Goal: Information Seeking & Learning: Learn about a topic

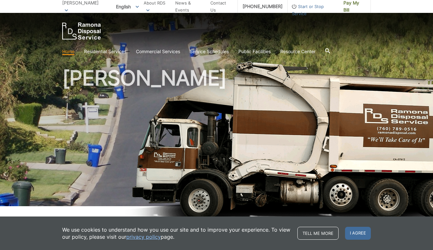
scroll to position [97, 0]
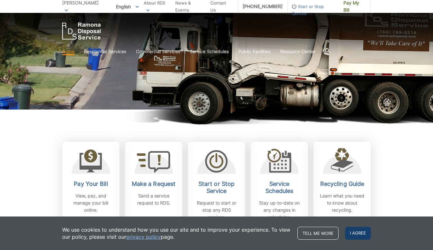
click at [364, 229] on span "I agree" at bounding box center [358, 233] width 26 height 13
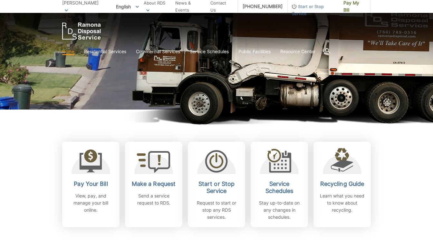
scroll to position [0, 0]
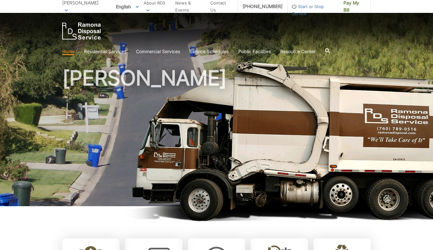
drag, startPoint x: 357, startPoint y: 134, endPoint x: 399, endPoint y: 126, distance: 42.9
drag, startPoint x: 263, startPoint y: 124, endPoint x: 221, endPoint y: 129, distance: 41.5
click at [221, 129] on h1 "[PERSON_NAME]" at bounding box center [216, 138] width 309 height 141
click at [197, 151] on h1 "[PERSON_NAME]" at bounding box center [216, 138] width 309 height 141
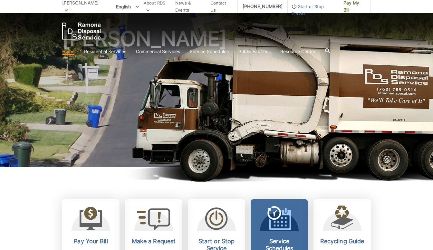
scroll to position [129, 0]
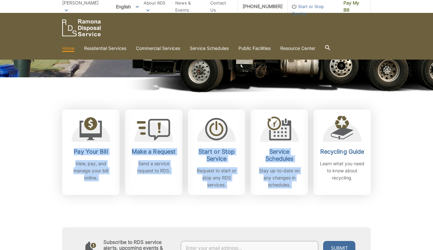
drag, startPoint x: 322, startPoint y: 95, endPoint x: 33, endPoint y: 99, distance: 289.1
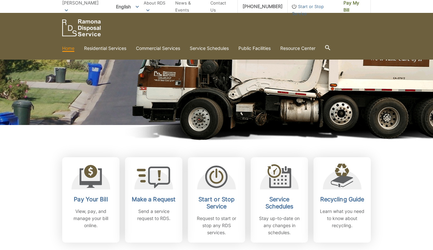
scroll to position [0, 0]
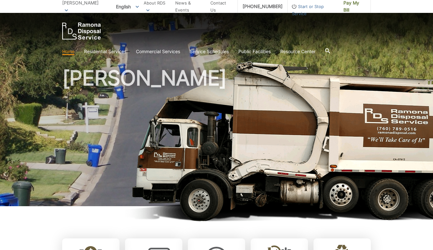
drag, startPoint x: 152, startPoint y: 111, endPoint x: 303, endPoint y: 105, distance: 151.3
click at [305, 106] on h1 "[PERSON_NAME]" at bounding box center [216, 138] width 309 height 141
drag, startPoint x: 303, startPoint y: 105, endPoint x: 238, endPoint y: 149, distance: 78.8
click at [238, 149] on h1 "[PERSON_NAME]" at bounding box center [216, 138] width 309 height 141
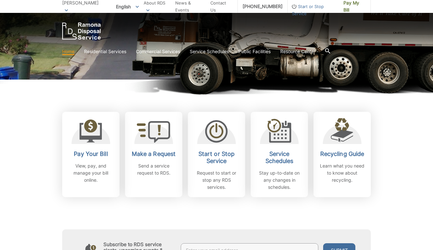
scroll to position [129, 0]
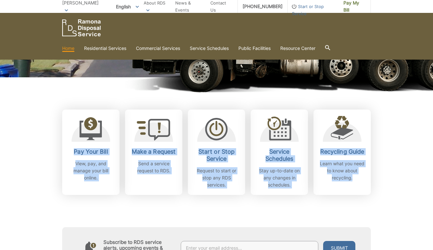
drag, startPoint x: 377, startPoint y: 177, endPoint x: 30, endPoint y: 111, distance: 353.3
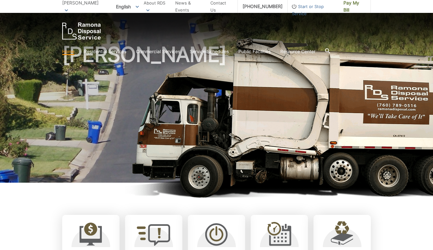
scroll to position [0, 0]
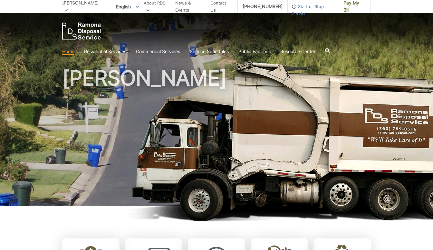
drag, startPoint x: 194, startPoint y: 151, endPoint x: 156, endPoint y: 141, distance: 39.6
click at [156, 141] on h1 "[PERSON_NAME]" at bounding box center [216, 138] width 309 height 141
drag, startPoint x: 202, startPoint y: 195, endPoint x: 337, endPoint y: 197, distance: 134.7
click at [267, 198] on h1 "[PERSON_NAME]" at bounding box center [216, 138] width 309 height 141
drag, startPoint x: 352, startPoint y: 196, endPoint x: 123, endPoint y: 123, distance: 239.8
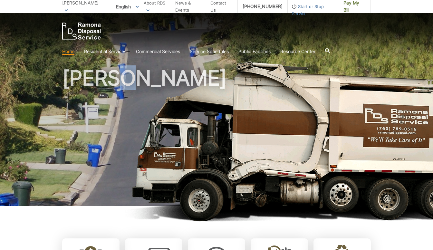
click at [123, 123] on h1 "[PERSON_NAME]" at bounding box center [216, 138] width 309 height 141
click at [94, 61] on div "[PERSON_NAME]" at bounding box center [216, 109] width 309 height 193
click at [105, 85] on h1 "[PERSON_NAME]" at bounding box center [216, 138] width 309 height 141
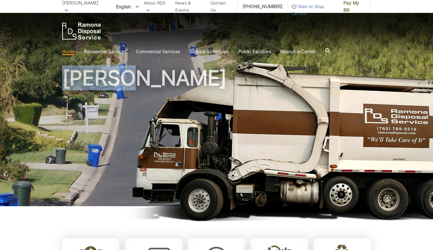
drag, startPoint x: 105, startPoint y: 85, endPoint x: 95, endPoint y: 81, distance: 10.7
click at [104, 85] on h1 "[PERSON_NAME]" at bounding box center [216, 138] width 309 height 141
click at [90, 79] on h1 "[PERSON_NAME]" at bounding box center [216, 138] width 309 height 141
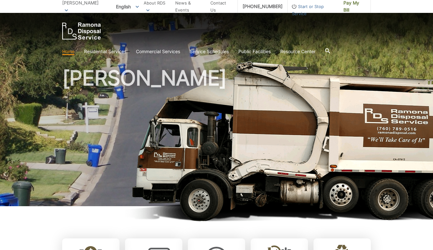
click at [71, 4] on span "[PERSON_NAME]" at bounding box center [80, 2] width 36 height 5
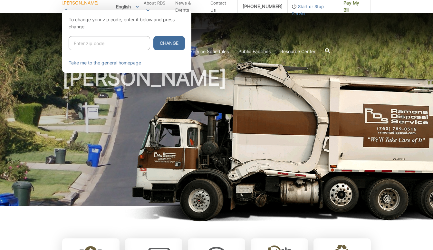
click at [37, 48] on div at bounding box center [216, 135] width 433 height 250
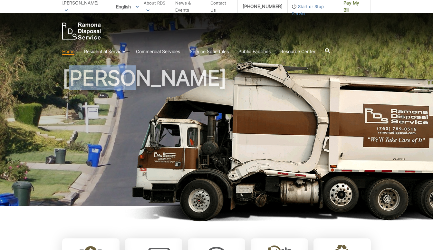
drag, startPoint x: 69, startPoint y: 73, endPoint x: 181, endPoint y: 87, distance: 113.0
click at [181, 87] on h1 "[PERSON_NAME]" at bounding box center [216, 138] width 309 height 141
click at [219, 89] on h1 "[PERSON_NAME]" at bounding box center [216, 138] width 309 height 141
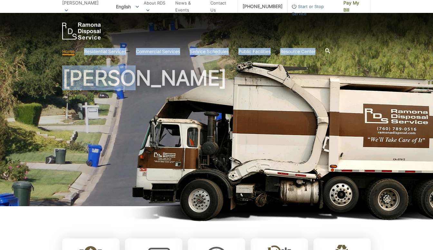
drag, startPoint x: 179, startPoint y: 75, endPoint x: 64, endPoint y: 57, distance: 116.3
click at [64, 57] on body "Home Back Home Residential Services Overview Curbside Pickup Recycling Organic …" at bounding box center [216, 125] width 433 height 250
click at [201, 103] on h1 "[PERSON_NAME]" at bounding box center [216, 138] width 309 height 141
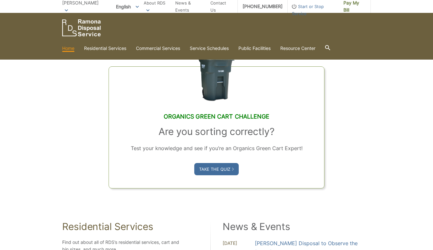
scroll to position [387, 0]
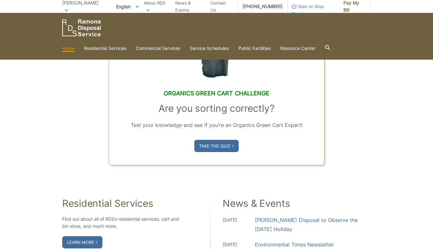
click at [216, 154] on edco-link-card "Organics Green Cart Challenge Are you sorting correctly? Test your knowledge an…" at bounding box center [217, 104] width 216 height 122
click at [230, 144] on link "Take the Quiz" at bounding box center [216, 146] width 44 height 12
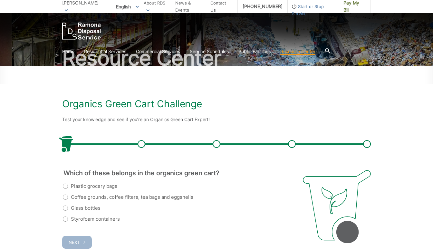
scroll to position [97, 0]
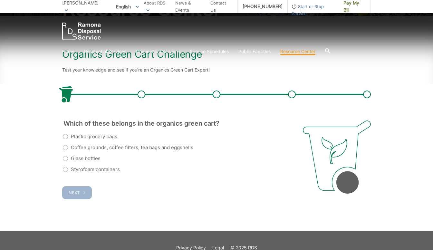
click at [66, 145] on label "Coffee grounds, coffee filters, tea bags and eggshells" at bounding box center [128, 148] width 131 height 8
radio input "true"
click at [73, 188] on button "Next" at bounding box center [77, 192] width 30 height 13
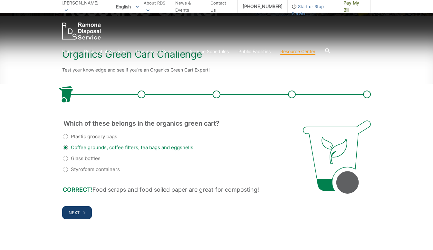
click at [82, 210] on button "Next" at bounding box center [77, 212] width 30 height 13
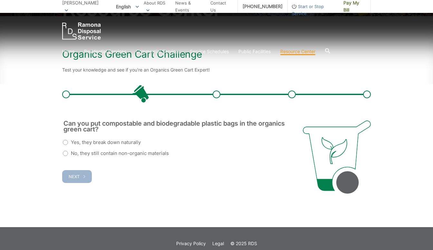
click at [95, 153] on label "No, they still contain non-organic materials" at bounding box center [116, 154] width 106 height 8
radio input "true"
click at [83, 181] on button "Next" at bounding box center [77, 176] width 30 height 13
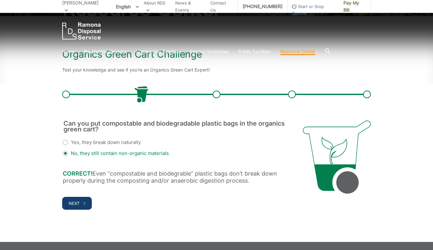
click at [80, 203] on button "Next" at bounding box center [77, 203] width 30 height 13
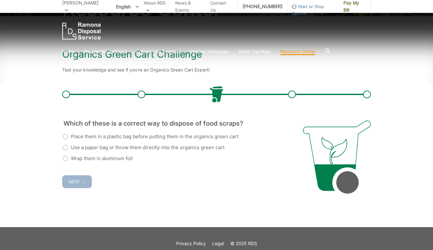
click at [127, 150] on label "Use a paper bag or throw them directly into the organics green cart" at bounding box center [144, 148] width 162 height 8
radio input "true"
click at [83, 182] on icon "button" at bounding box center [84, 181] width 2 height 3
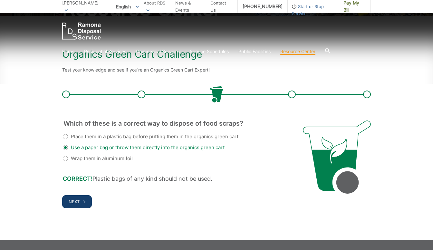
click at [83, 196] on button "Next" at bounding box center [77, 201] width 30 height 13
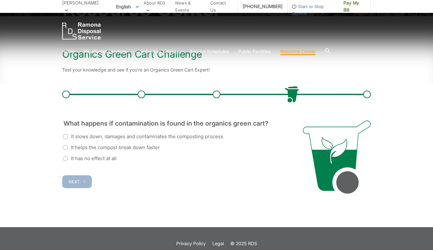
click at [121, 140] on label "It slows down, damages and contaminates the composting process" at bounding box center [143, 137] width 160 height 8
radio input "true"
click at [68, 177] on button "Next" at bounding box center [77, 181] width 30 height 13
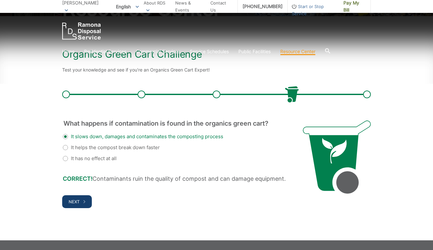
drag, startPoint x: 78, startPoint y: 203, endPoint x: 76, endPoint y: 197, distance: 6.5
click at [78, 203] on span "Next" at bounding box center [74, 201] width 11 height 5
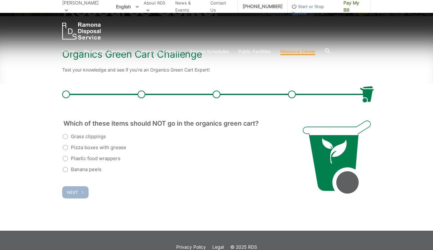
drag, startPoint x: 101, startPoint y: 158, endPoint x: 97, endPoint y: 157, distance: 4.2
click at [99, 158] on label "Plastic food wrappers" at bounding box center [92, 159] width 58 height 8
radio input "true"
click at [79, 187] on button "Next" at bounding box center [75, 192] width 26 height 12
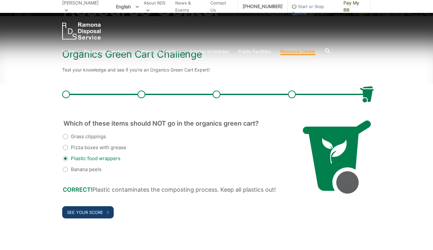
click at [81, 215] on button "See Your Score" at bounding box center [88, 212] width 52 height 12
